Goal: Information Seeking & Learning: Learn about a topic

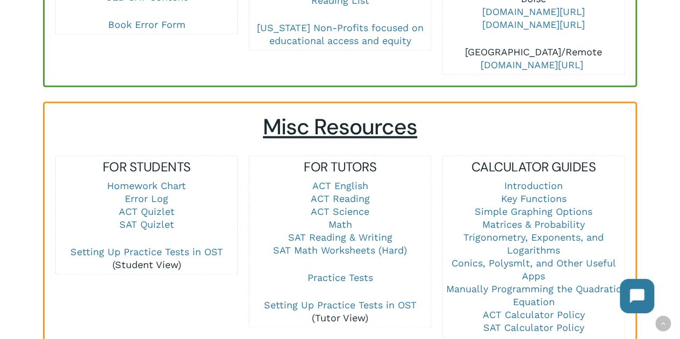
scroll to position [656, 0]
click at [351, 218] on link "Math" at bounding box center [340, 223] width 24 height 11
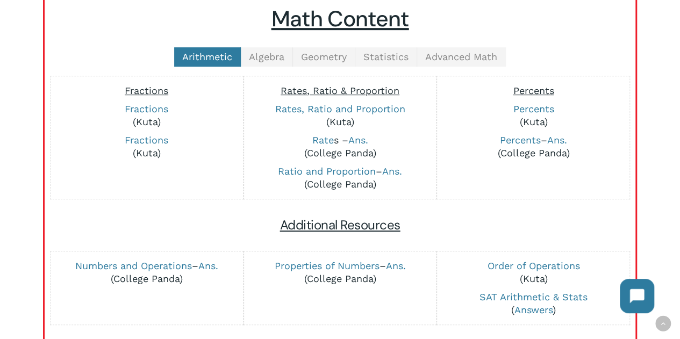
scroll to position [264, 0]
click at [273, 56] on span "Algebra" at bounding box center [266, 56] width 35 height 11
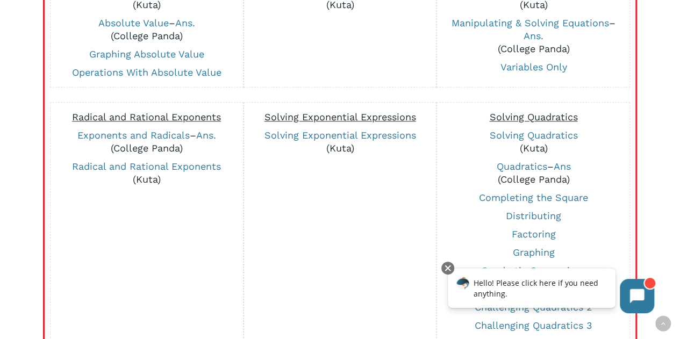
scroll to position [507, 0]
click at [520, 161] on link "Quadratics" at bounding box center [521, 165] width 51 height 11
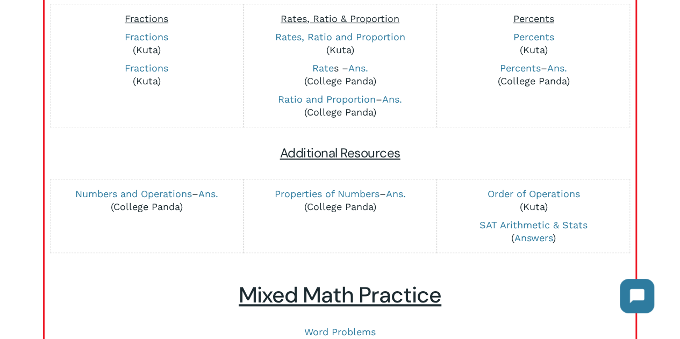
scroll to position [266, 0]
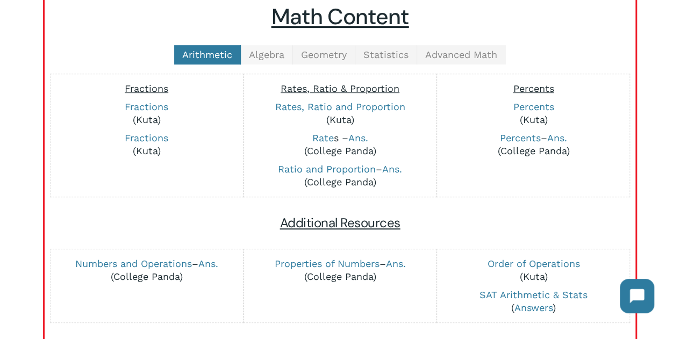
click at [264, 56] on span "Algebra" at bounding box center [266, 54] width 35 height 11
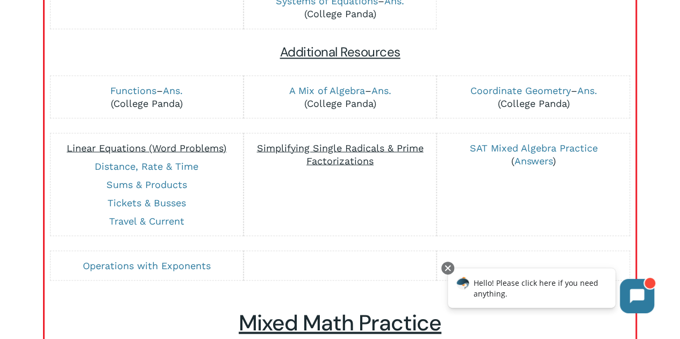
scroll to position [957, 0]
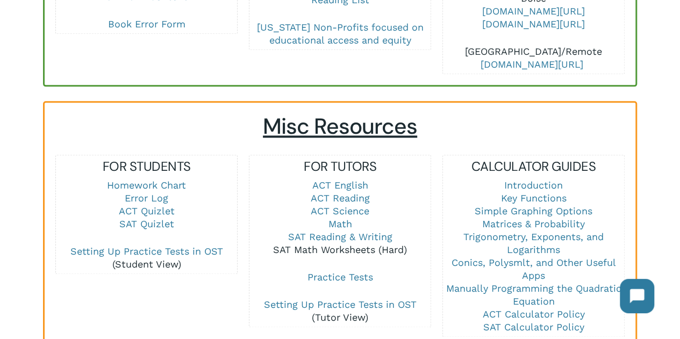
click at [343, 244] on link "SAT Math Worksheets (Hard)" at bounding box center [340, 249] width 134 height 11
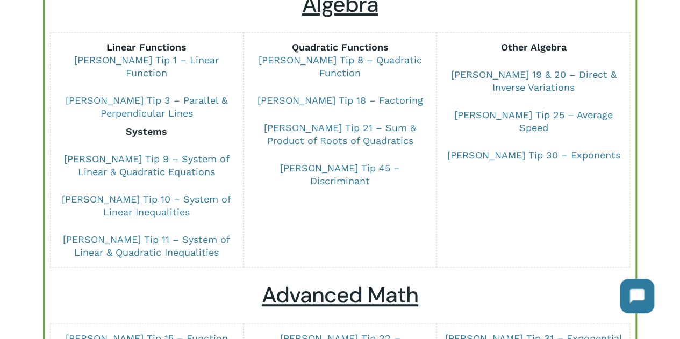
scroll to position [144, 0]
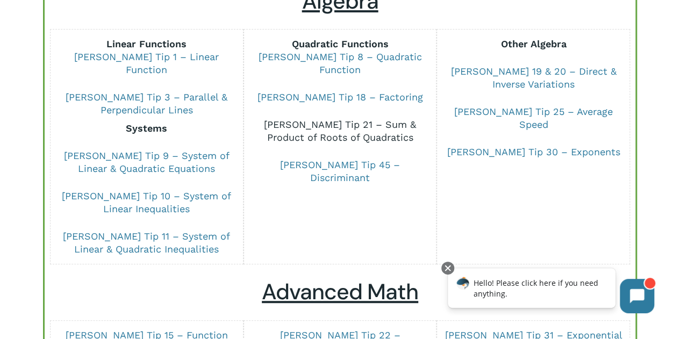
drag, startPoint x: 373, startPoint y: 118, endPoint x: 349, endPoint y: 114, distance: 23.9
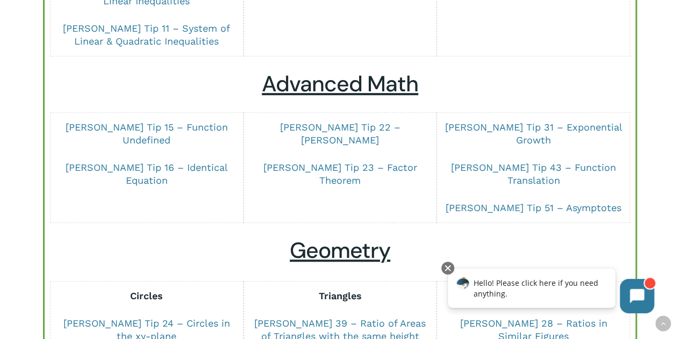
scroll to position [352, 0]
drag, startPoint x: 178, startPoint y: 114, endPoint x: 141, endPoint y: 169, distance: 65.7
click at [141, 169] on div "Dr Chung Tip 15 – Function Undefined Dr Chung Tip 16 – Identical Equation" at bounding box center [146, 167] width 181 height 99
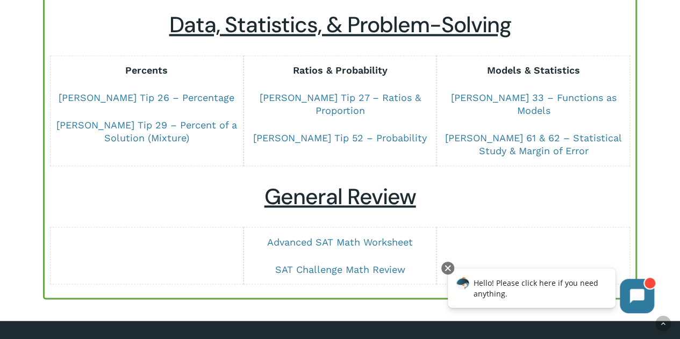
scroll to position [832, 0]
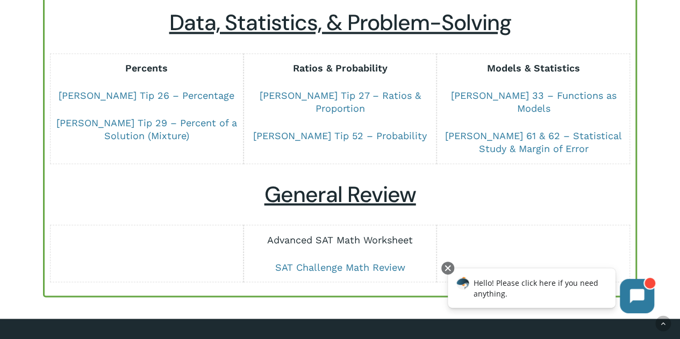
click at [387, 234] on link "Advanced SAT Math Worksheet" at bounding box center [340, 239] width 146 height 11
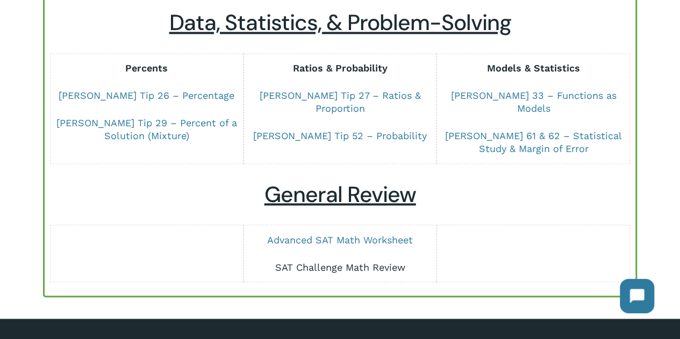
click at [345, 261] on link "SAT Challenge Math Review" at bounding box center [340, 266] width 130 height 11
